Goal: Information Seeking & Learning: Learn about a topic

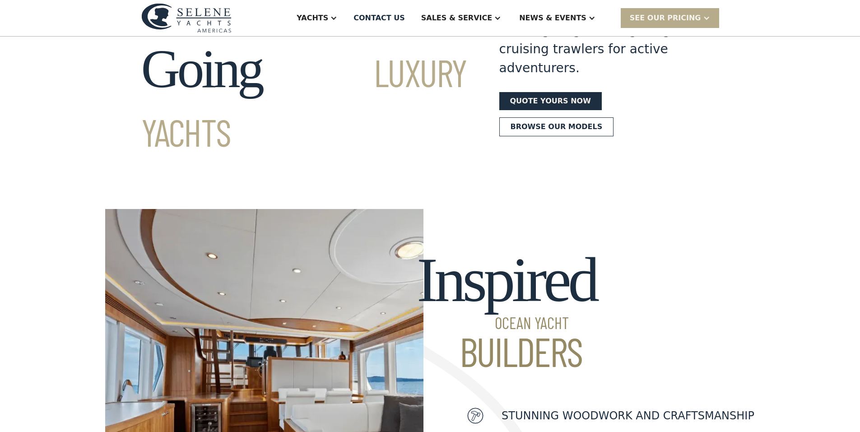
scroll to position [90, 0]
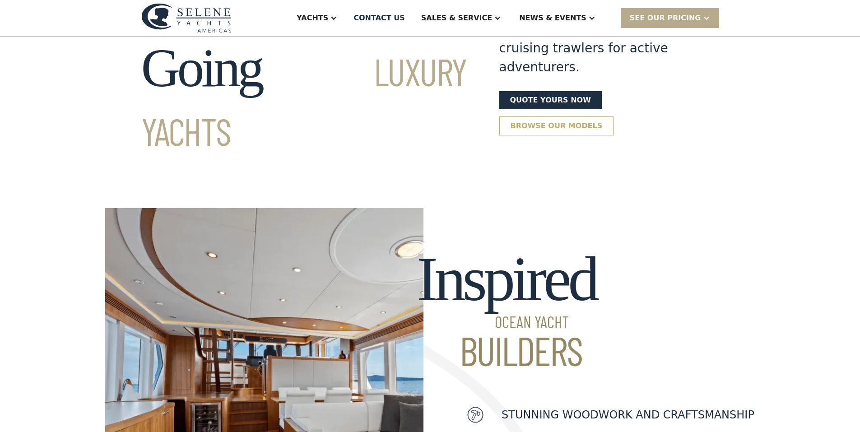
click at [614, 116] on link "Browse our models" at bounding box center [556, 125] width 115 height 19
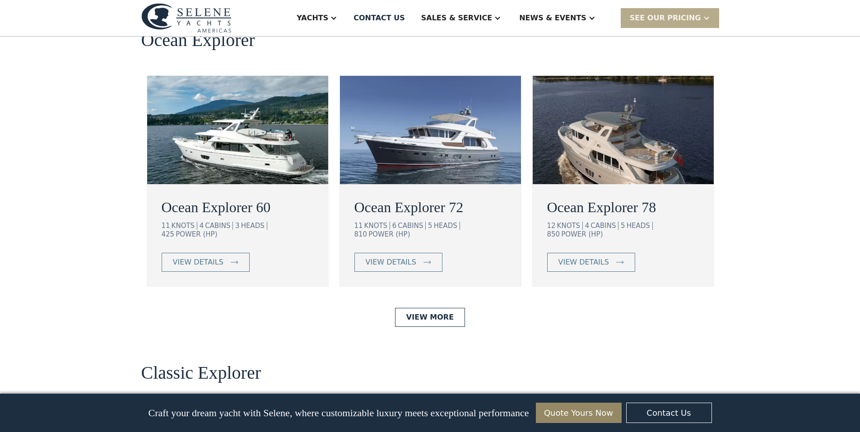
scroll to position [1704, 0]
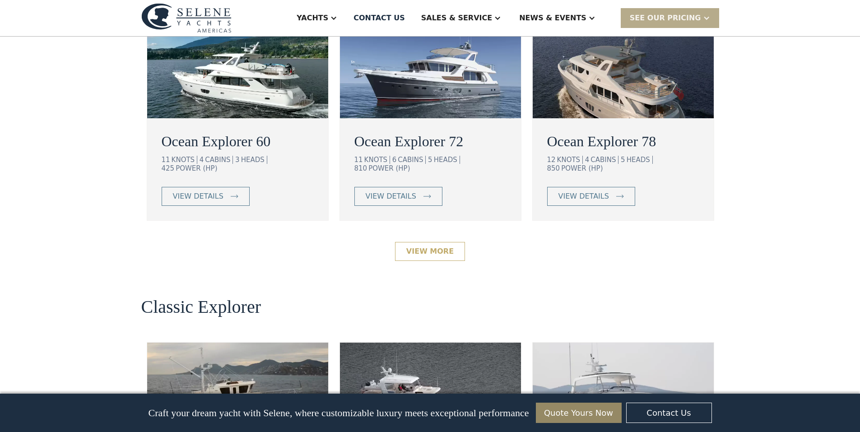
click at [430, 242] on link "View More" at bounding box center [430, 251] width 70 height 19
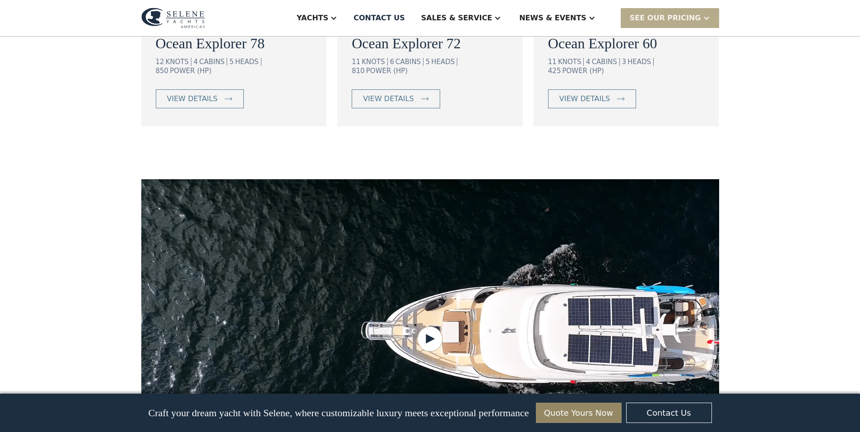
scroll to position [677, 0]
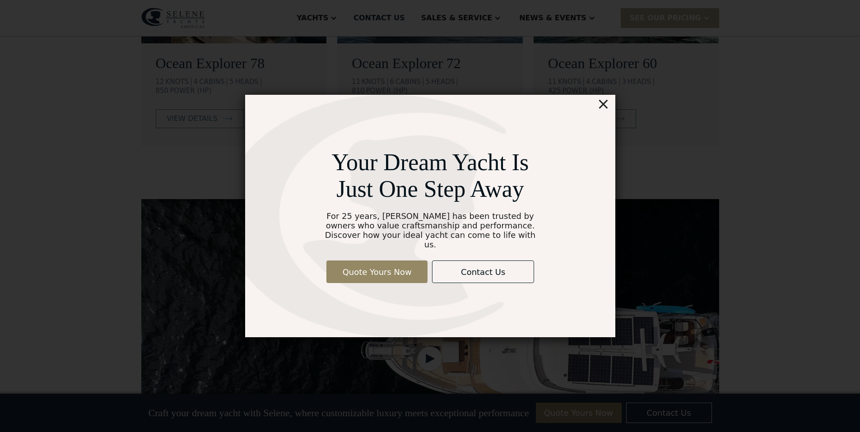
click at [816, 78] on div "Your Dream Yacht Is Just One Step Away For 25 years, [PERSON_NAME] has been tru…" at bounding box center [430, 215] width 774 height 477
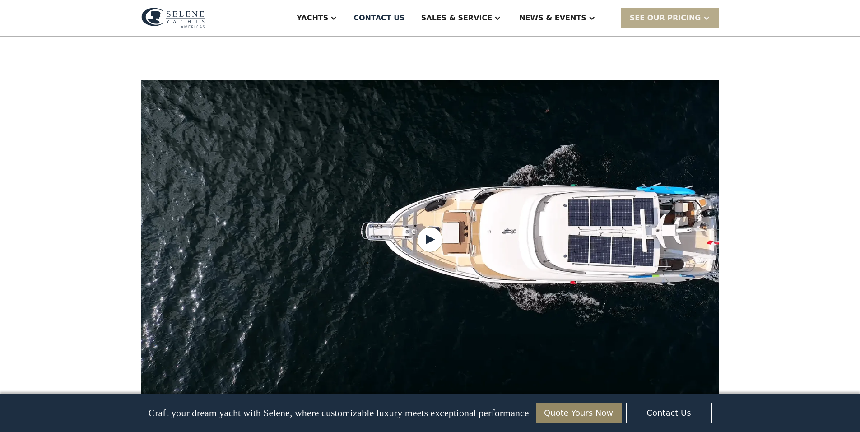
scroll to position [812, 0]
